Goal: Find specific page/section: Find specific page/section

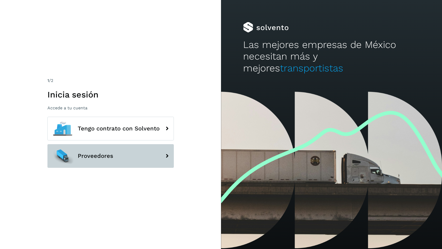
click at [115, 160] on button "Proveedores" at bounding box center [110, 156] width 126 height 24
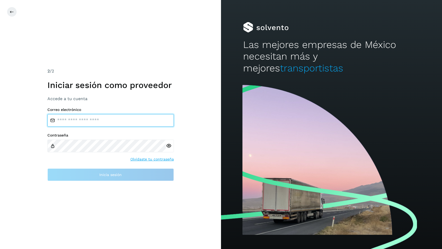
type input "**********"
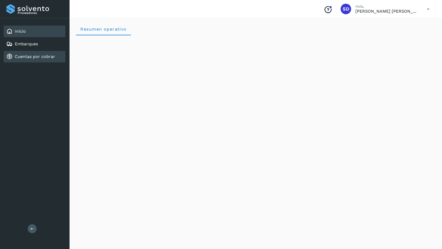
click at [21, 57] on link "Cuentas por cobrar" at bounding box center [35, 56] width 40 height 5
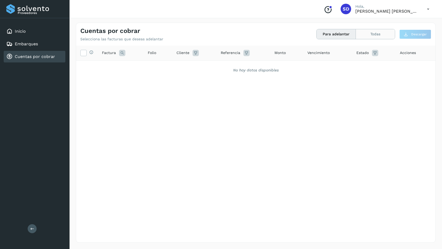
click at [367, 37] on button "Todas" at bounding box center [375, 34] width 39 height 10
